Goal: Task Accomplishment & Management: Use online tool/utility

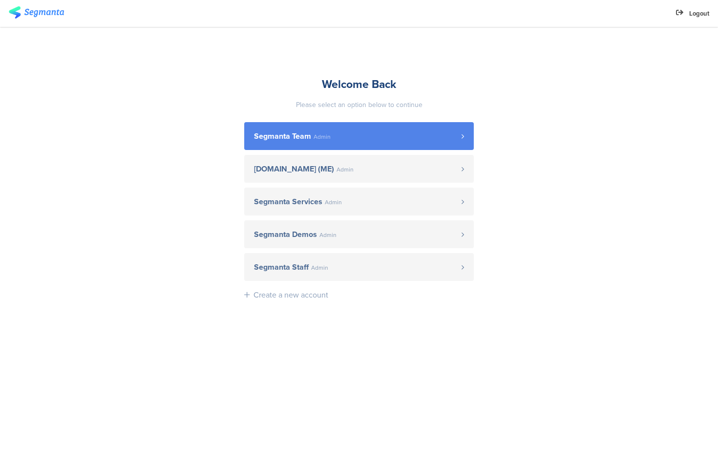
click at [324, 134] on span "Admin" at bounding box center [322, 137] width 17 height 6
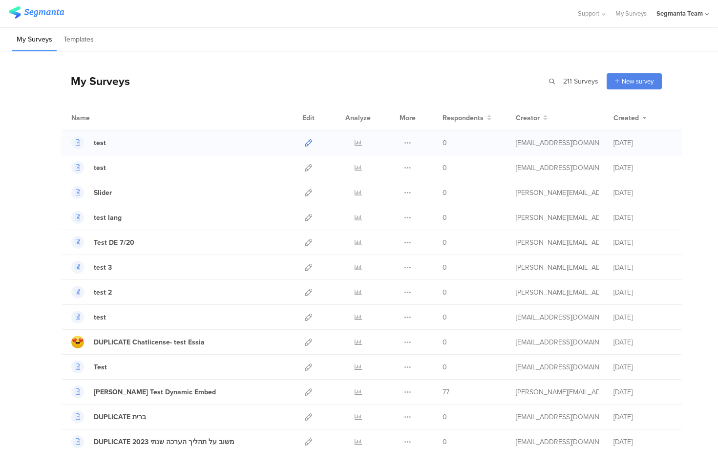
click at [311, 139] on icon at bounding box center [308, 142] width 7 height 7
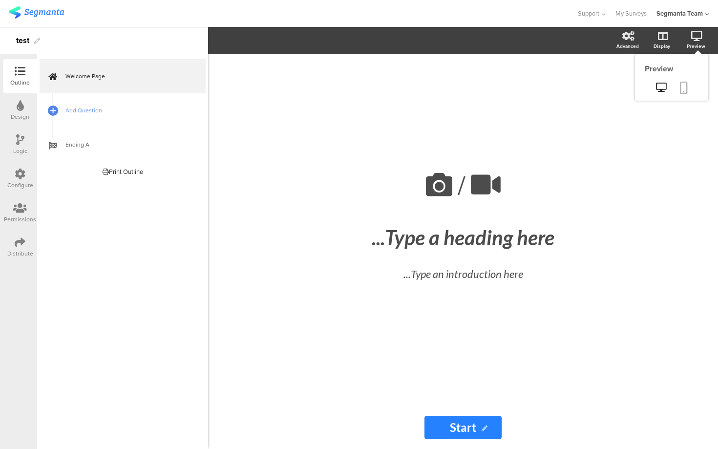
click at [686, 89] on icon at bounding box center [684, 88] width 8 height 12
